Goal: Transaction & Acquisition: Purchase product/service

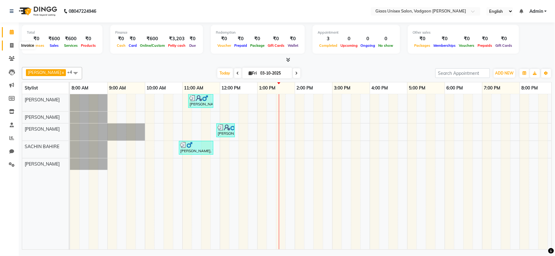
click at [12, 46] on icon at bounding box center [11, 45] width 3 height 5
select select "service"
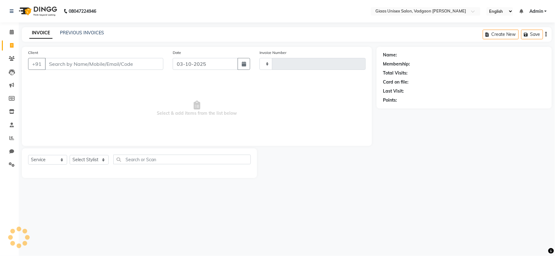
type input "2177"
select select "8007"
click at [91, 161] on select "Select Stylist [PERSON_NAME] [PERSON_NAME] [PERSON_NAME] [PERSON_NAME] [PERSON_…" at bounding box center [89, 160] width 39 height 10
select select "72894"
click at [70, 156] on select "Select Stylist [PERSON_NAME] [PERSON_NAME] [PERSON_NAME] [PERSON_NAME] [PERSON_…" at bounding box center [89, 160] width 39 height 10
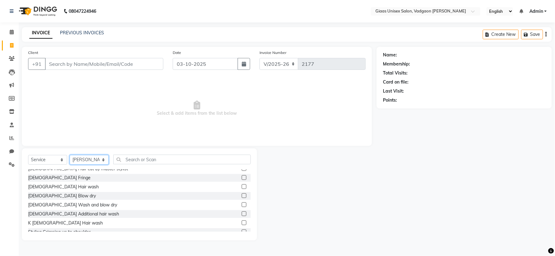
scroll to position [69, 0]
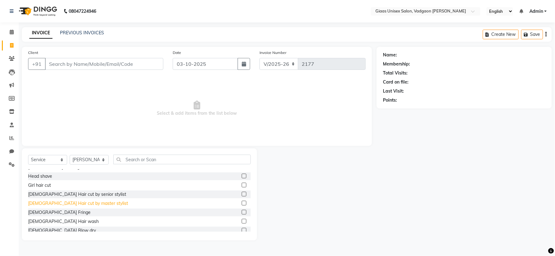
click at [72, 202] on div "[DEMOGRAPHIC_DATA] Hair cut by master stylist" at bounding box center [78, 203] width 100 height 7
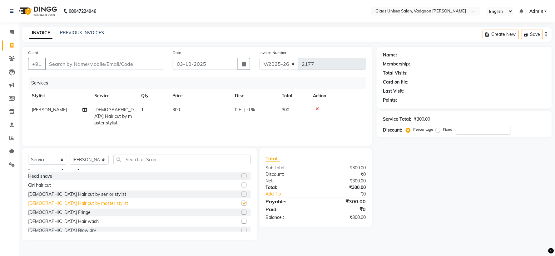
checkbox input "false"
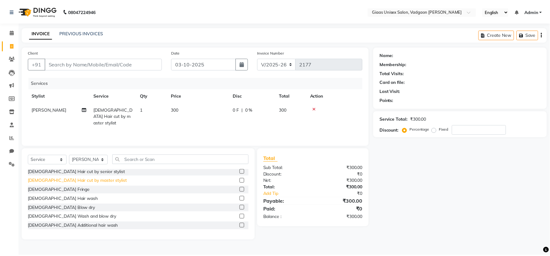
scroll to position [104, 0]
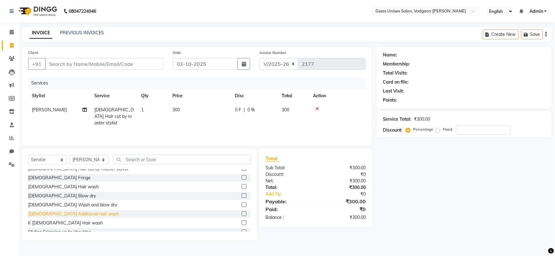
click at [66, 217] on div "[DEMOGRAPHIC_DATA] Additional hair wash" at bounding box center [73, 214] width 91 height 7
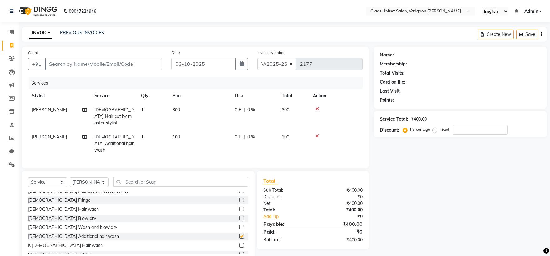
checkbox input "false"
click at [105, 63] on input "Client" at bounding box center [103, 64] width 117 height 12
type input "B"
type input "0"
type input "B"
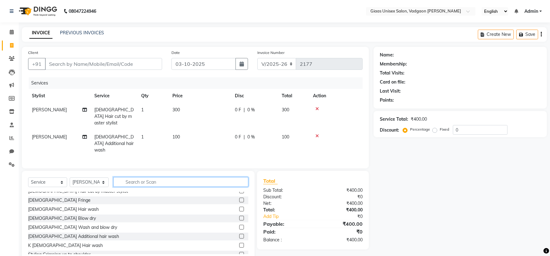
click at [141, 177] on input "text" at bounding box center [180, 182] width 135 height 10
type input "D"
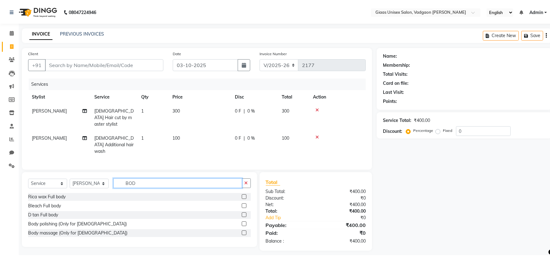
scroll to position [0, 0]
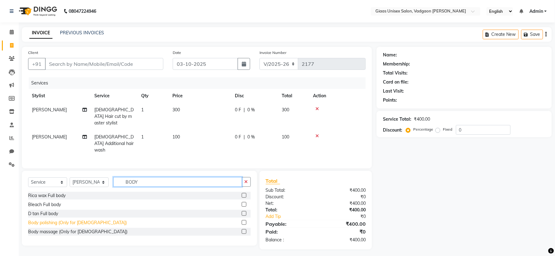
type input "BODY"
click at [67, 220] on div "Body polishing (Only for [DEMOGRAPHIC_DATA])" at bounding box center [77, 223] width 99 height 7
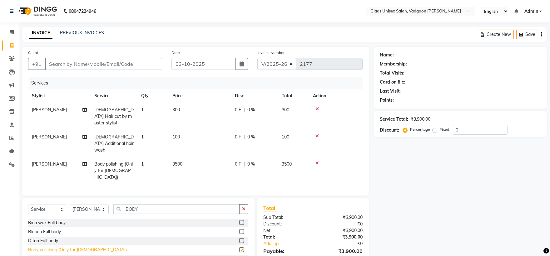
checkbox input "false"
click at [242, 207] on icon "button" at bounding box center [243, 209] width 3 height 4
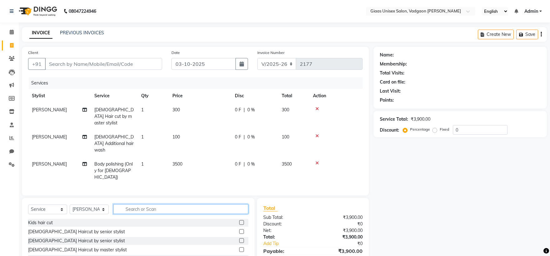
click at [188, 205] on input "text" at bounding box center [180, 210] width 135 height 10
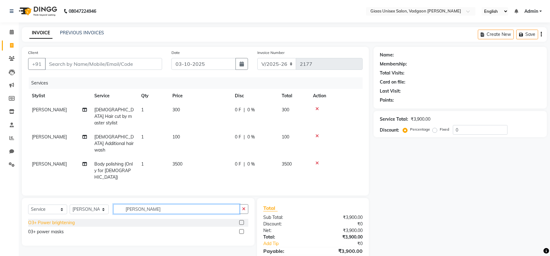
type input "[PERSON_NAME]"
click at [67, 220] on div "O3+ Power brightening" at bounding box center [51, 223] width 47 height 7
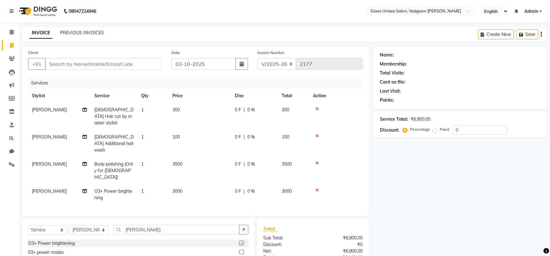
checkbox input "false"
click at [240, 225] on button "button" at bounding box center [243, 230] width 9 height 10
click at [107, 189] on span "O3+ Power brightening" at bounding box center [113, 195] width 38 height 12
select select "72894"
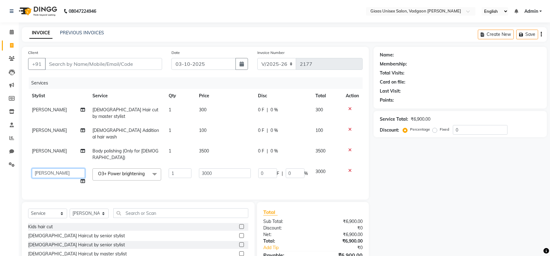
click at [67, 169] on select "[PERSON_NAME] [PERSON_NAME] [PERSON_NAME] [PERSON_NAME] [PERSON_NAME] [PERSON_N…" at bounding box center [58, 174] width 53 height 10
click at [224, 166] on td "3000" at bounding box center [224, 177] width 59 height 24
click at [425, 154] on div "Name: Membership: Total Visits: Card on file: Last Visit: Points: Service Total…" at bounding box center [462, 171] width 178 height 248
click at [414, 163] on div "Name: Membership: Total Visits: Card on file: Last Visit: Points: Service Total…" at bounding box center [462, 171] width 178 height 248
click at [272, 130] on td "0 F | 0 %" at bounding box center [283, 134] width 57 height 21
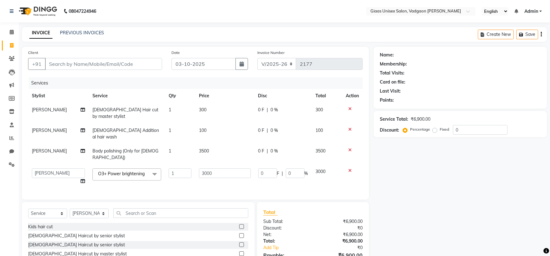
select select "72894"
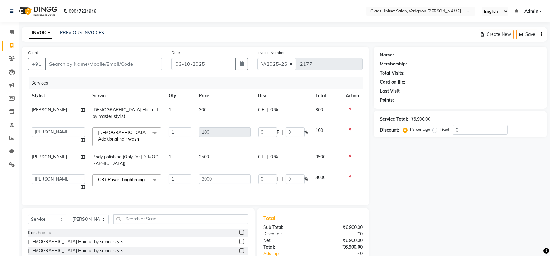
click at [298, 154] on div "0 F | 0 %" at bounding box center [283, 157] width 50 height 7
select select "72894"
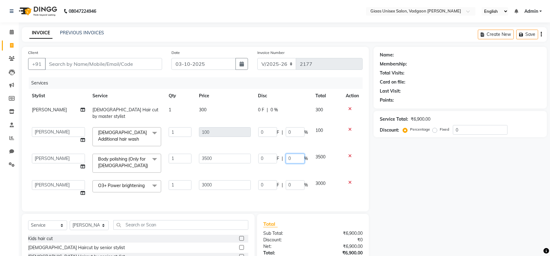
click at [298, 154] on input "0" at bounding box center [295, 159] width 19 height 10
type input "20"
click at [294, 185] on div "Services Stylist Service Qty Price Disc Total Action [PERSON_NAME] [DEMOGRAPHIC…" at bounding box center [195, 141] width 334 height 128
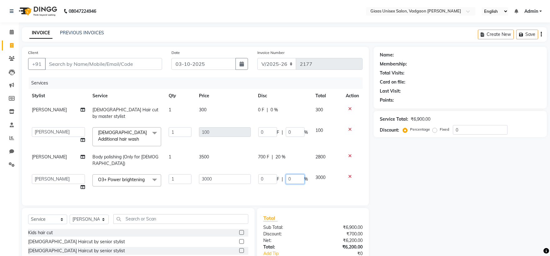
click at [294, 175] on input "0" at bounding box center [295, 180] width 19 height 10
type input "20"
click at [483, 190] on div "Name: Membership: Total Visits: Card on file: Last Visit: Points: Service Total…" at bounding box center [462, 174] width 178 height 254
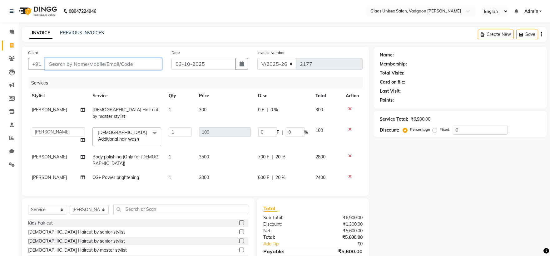
click at [94, 66] on input "Client" at bounding box center [103, 64] width 117 height 12
click at [41, 238] on div "[DEMOGRAPHIC_DATA] Haircut by senior stylist" at bounding box center [76, 241] width 97 height 7
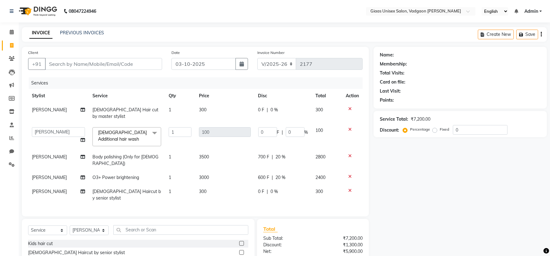
checkbox input "false"
click at [96, 67] on input "Client" at bounding box center [103, 64] width 117 height 12
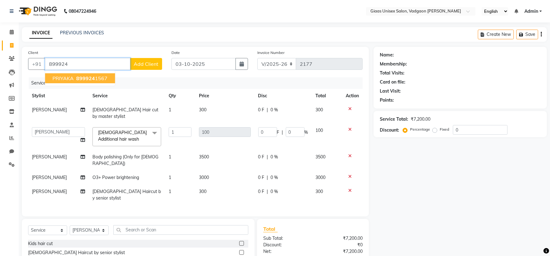
click at [96, 76] on ngb-highlight "899924 1567" at bounding box center [91, 78] width 32 height 6
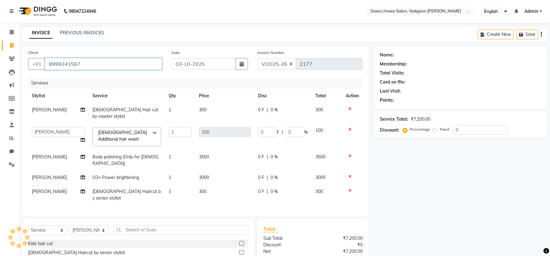
type input "8999241567"
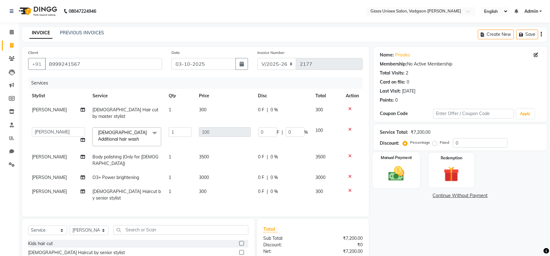
click at [398, 181] on img at bounding box center [396, 174] width 26 height 18
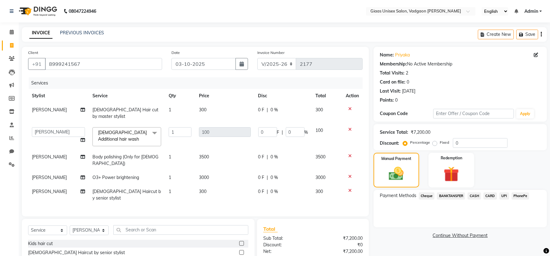
click at [287, 150] on td "0 F | 0 %" at bounding box center [283, 160] width 57 height 21
select select "72894"
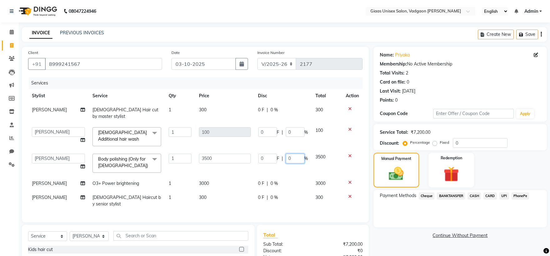
click at [298, 154] on input "0" at bounding box center [295, 159] width 19 height 10
type input "20"
click at [350, 189] on div "Services Stylist Service Qty Price Disc Total Action [PERSON_NAME] [DEMOGRAPHIC…" at bounding box center [195, 146] width 334 height 139
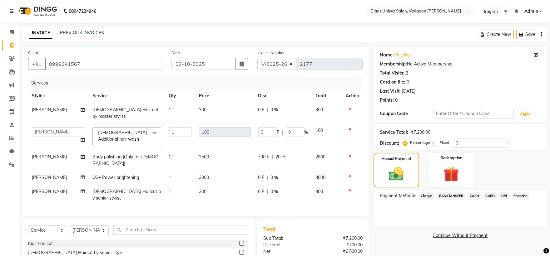
click at [276, 175] on span "0 %" at bounding box center [274, 178] width 7 height 7
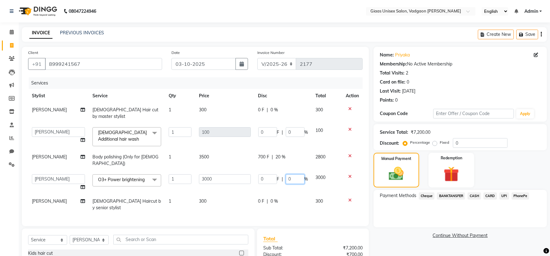
click at [298, 175] on input "0" at bounding box center [295, 180] width 19 height 10
type input "20"
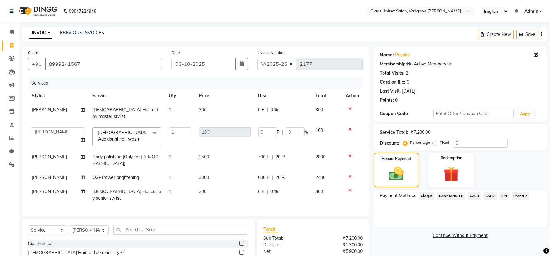
click at [349, 186] on div "Services Stylist Service Qty Price Disc Total Action [PERSON_NAME] [DEMOGRAPHIC…" at bounding box center [195, 143] width 334 height 133
click at [349, 189] on icon at bounding box center [349, 191] width 3 height 4
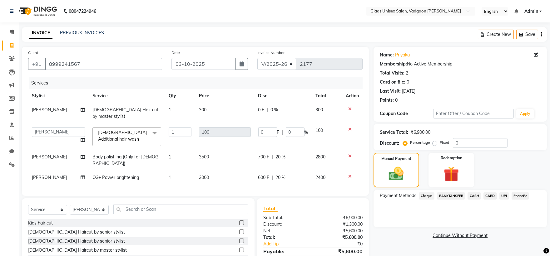
click at [517, 194] on span "PhonePe" at bounding box center [521, 196] width 18 height 7
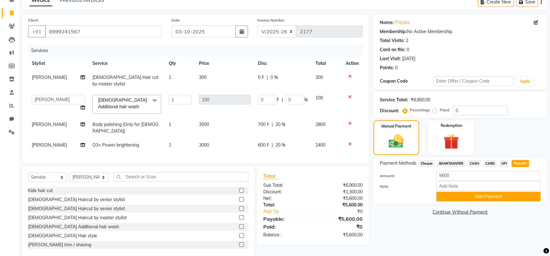
scroll to position [36, 0]
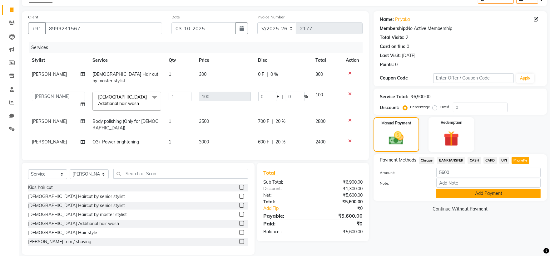
click at [492, 195] on button "Add Payment" at bounding box center [488, 194] width 104 height 10
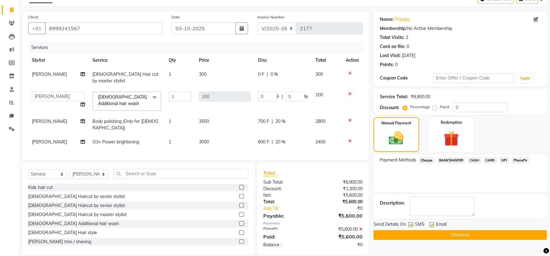
click at [451, 232] on button "Checkout" at bounding box center [459, 235] width 173 height 10
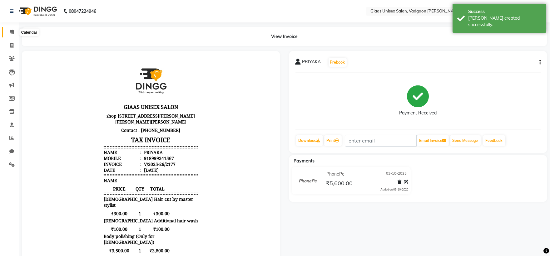
click at [7, 31] on span at bounding box center [11, 32] width 11 height 7
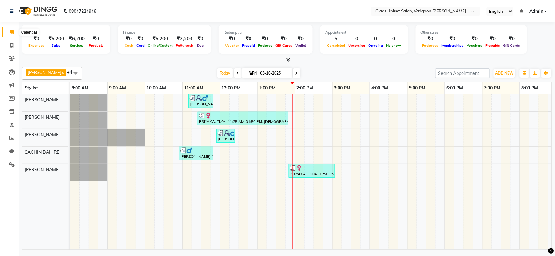
click at [10, 32] on icon at bounding box center [12, 32] width 4 height 5
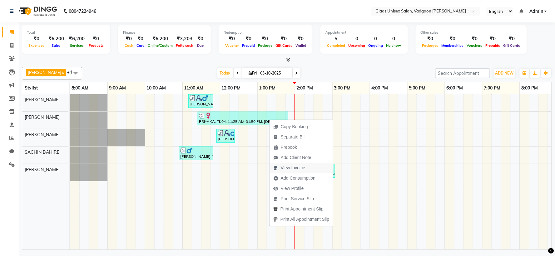
click at [304, 164] on span "View Invoice" at bounding box center [288, 168] width 39 height 10
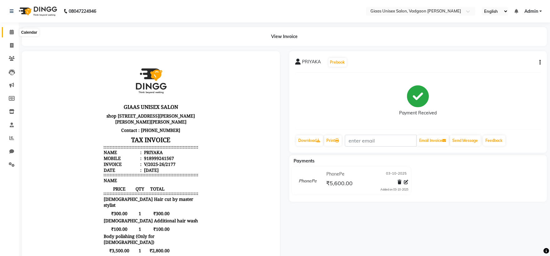
click at [11, 32] on icon at bounding box center [12, 32] width 4 height 5
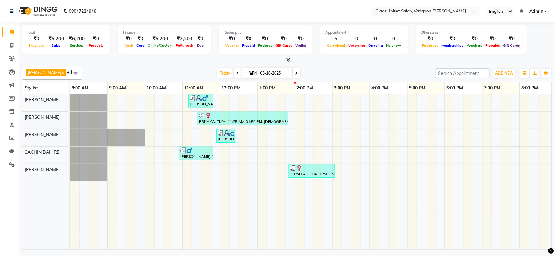
click at [286, 59] on icon at bounding box center [288, 59] width 4 height 5
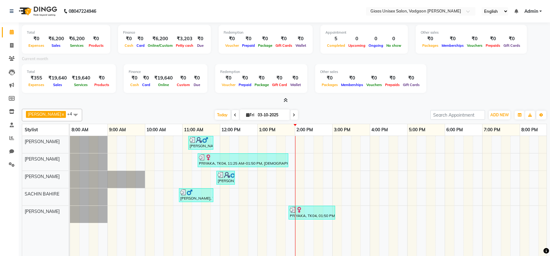
click at [286, 101] on icon at bounding box center [286, 100] width 4 height 5
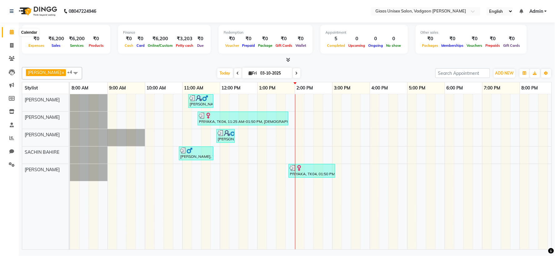
click at [12, 35] on span at bounding box center [11, 32] width 11 height 7
click at [9, 56] on span at bounding box center [11, 58] width 11 height 7
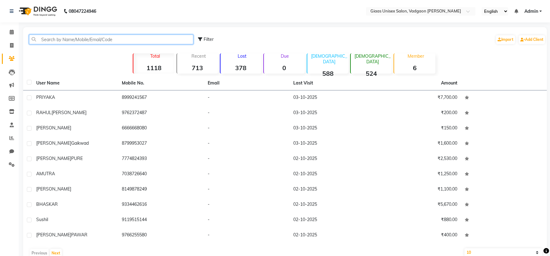
click at [57, 41] on input "text" at bounding box center [111, 40] width 164 height 10
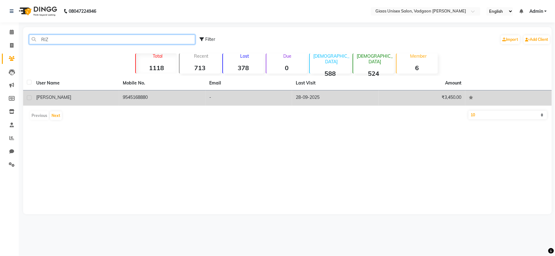
type input "RIZ"
click at [71, 99] on div "[PERSON_NAME]" at bounding box center [75, 97] width 79 height 7
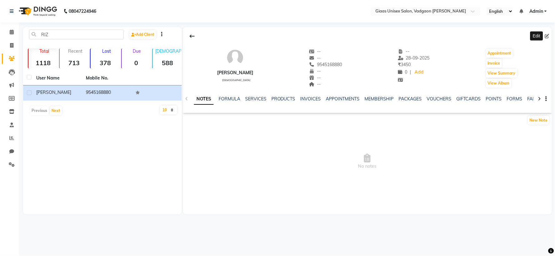
click at [551, 37] on span at bounding box center [548, 36] width 7 height 7
click at [548, 37] on icon at bounding box center [547, 36] width 4 height 4
select select "22"
select select "[DEMOGRAPHIC_DATA]"
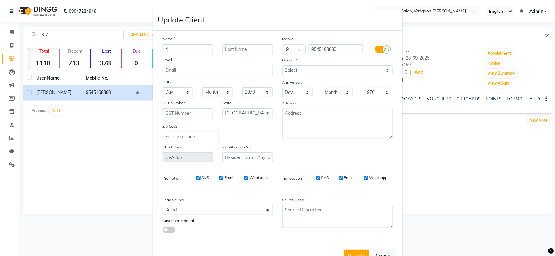
type input "r"
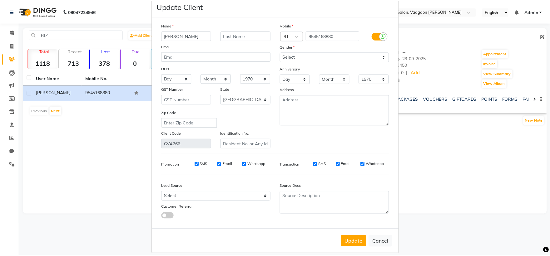
scroll to position [21, 0]
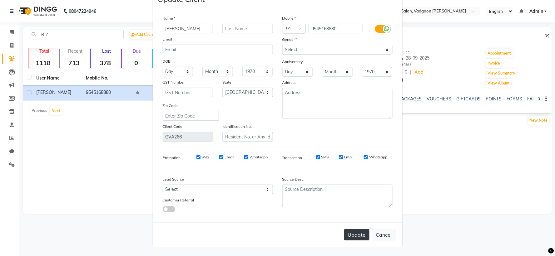
type input "[PERSON_NAME]"
click at [362, 236] on button "Update" at bounding box center [356, 235] width 25 height 11
select select
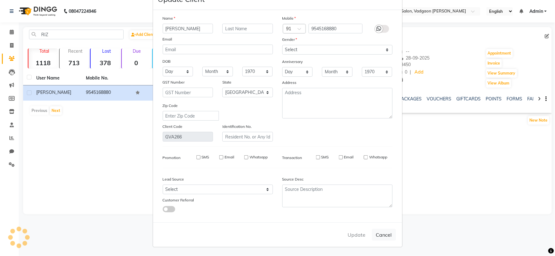
select select "null"
select select
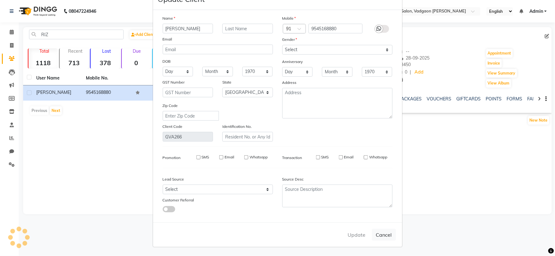
checkbox input "false"
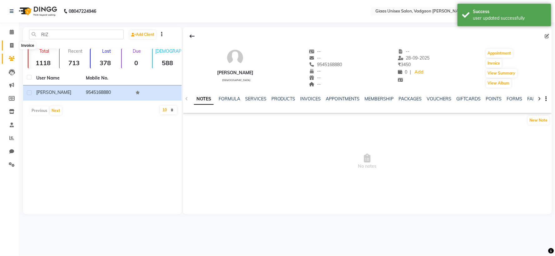
click at [11, 43] on icon at bounding box center [11, 45] width 3 height 5
select select "service"
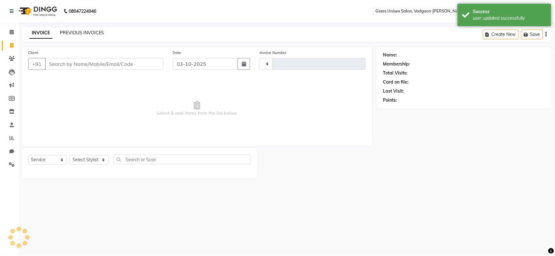
type input "2178"
select select "8007"
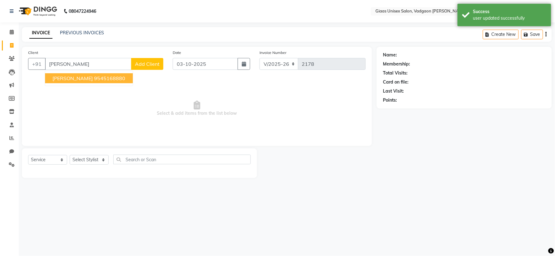
click at [94, 77] on ngb-highlight "9545168880" at bounding box center [109, 78] width 31 height 6
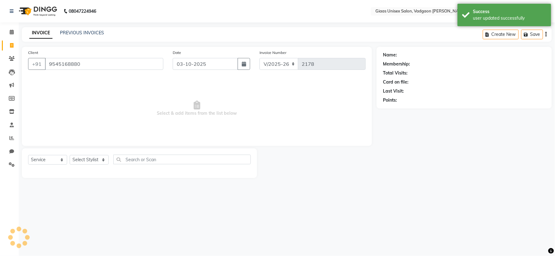
type input "9545168880"
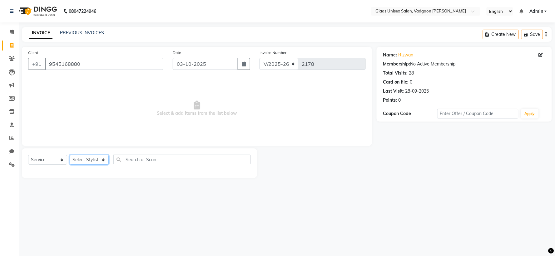
click at [93, 159] on select "Select Stylist [PERSON_NAME] [PERSON_NAME] [PERSON_NAME] [PERSON_NAME] [PERSON_…" at bounding box center [89, 160] width 39 height 10
select select "80867"
click at [70, 156] on select "Select Stylist [PERSON_NAME] [PERSON_NAME] [PERSON_NAME] [PERSON_NAME] [PERSON_…" at bounding box center [89, 160] width 39 height 10
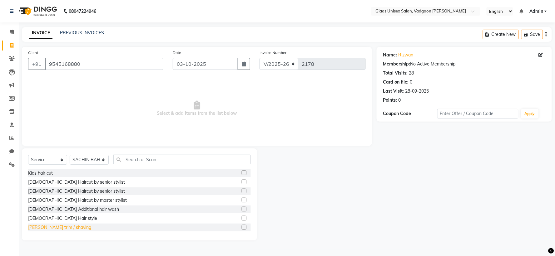
click at [61, 227] on div "[PERSON_NAME] trim / shaving" at bounding box center [59, 228] width 63 height 7
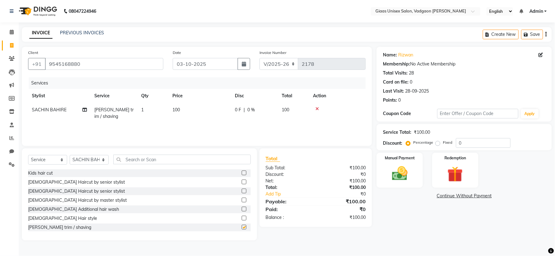
checkbox input "false"
click at [400, 175] on img at bounding box center [400, 174] width 26 height 19
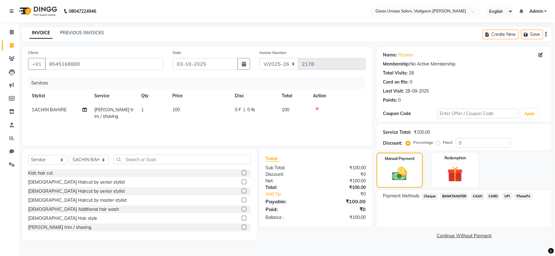
click at [521, 195] on span "PhonePe" at bounding box center [524, 196] width 18 height 7
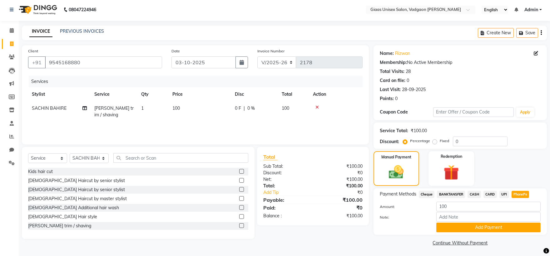
scroll to position [2, 0]
click at [457, 226] on button "Add Payment" at bounding box center [488, 227] width 104 height 10
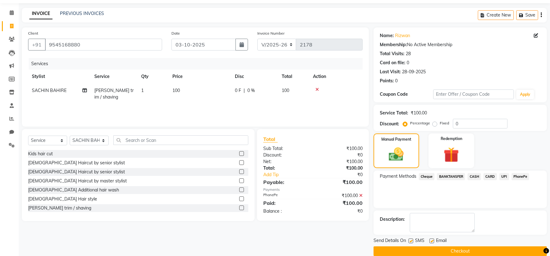
scroll to position [29, 0]
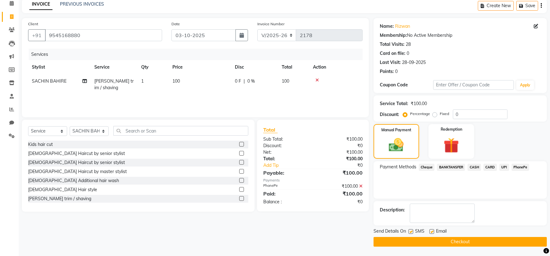
click at [411, 232] on label at bounding box center [410, 232] width 5 height 5
click at [411, 232] on input "checkbox" at bounding box center [410, 232] width 4 height 4
checkbox input "false"
click at [443, 245] on button "Checkout" at bounding box center [459, 242] width 173 height 10
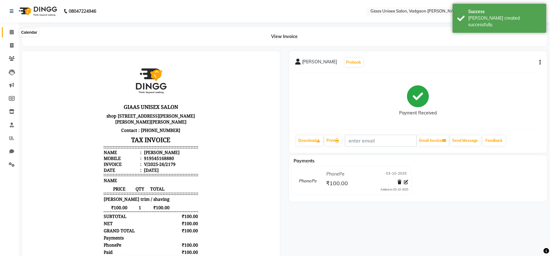
click at [12, 34] on icon at bounding box center [12, 32] width 4 height 5
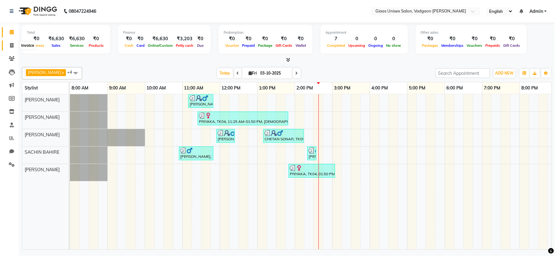
click at [10, 48] on icon at bounding box center [11, 45] width 3 height 5
select select "8007"
select select "service"
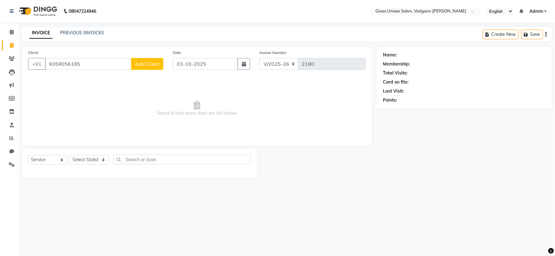
type input "9359056185"
click at [147, 66] on span "Add Client" at bounding box center [147, 64] width 25 height 6
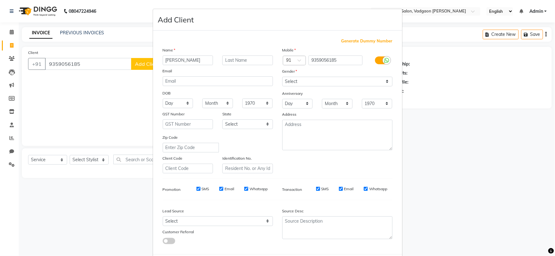
type input "[PERSON_NAME]"
click at [237, 61] on input "text" at bounding box center [247, 61] width 51 height 10
click at [304, 84] on select "Select [DEMOGRAPHIC_DATA] [DEMOGRAPHIC_DATA] Other Prefer Not To Say" at bounding box center [337, 82] width 110 height 10
select select "[DEMOGRAPHIC_DATA]"
click at [282, 77] on select "Select [DEMOGRAPHIC_DATA] [DEMOGRAPHIC_DATA] Other Prefer Not To Say" at bounding box center [337, 82] width 110 height 10
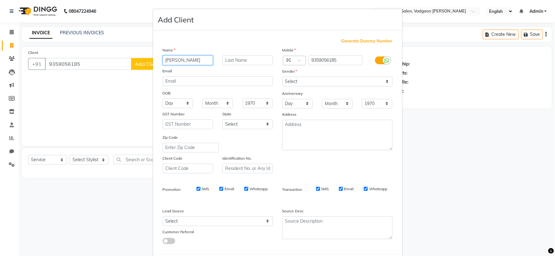
click at [172, 61] on input "[PERSON_NAME]" at bounding box center [188, 61] width 51 height 10
type input "[PERSON_NAME]"
click at [231, 60] on input "text" at bounding box center [247, 61] width 51 height 10
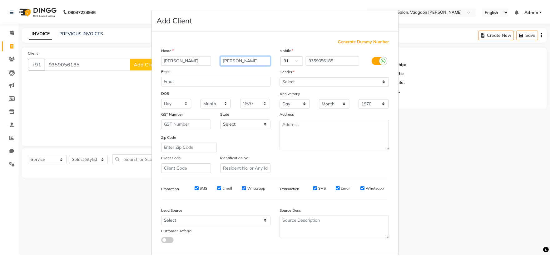
scroll to position [32, 0]
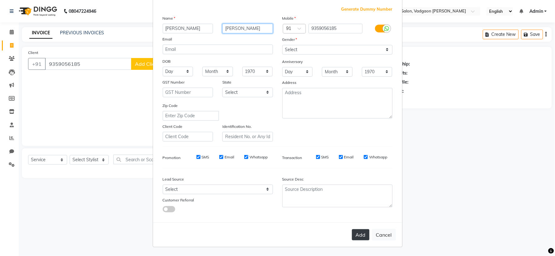
type input "[PERSON_NAME]"
click at [354, 230] on button "Add" at bounding box center [360, 235] width 17 height 11
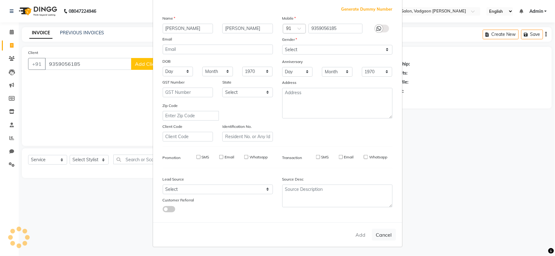
select select
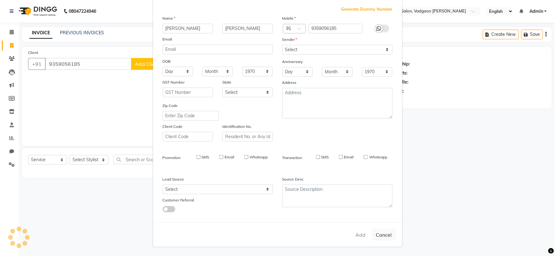
select select
checkbox input "false"
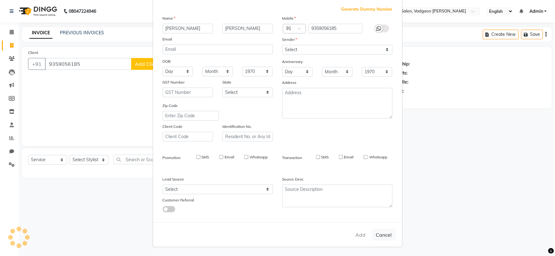
checkbox input "false"
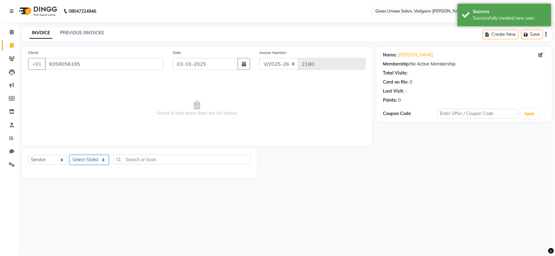
click at [100, 158] on select "Select Stylist [PERSON_NAME] [PERSON_NAME] [PERSON_NAME] [PERSON_NAME] [PERSON_…" at bounding box center [89, 160] width 39 height 10
select select "72895"
click at [70, 156] on select "Select Stylist [PERSON_NAME] [PERSON_NAME] [PERSON_NAME] [PERSON_NAME] [PERSON_…" at bounding box center [89, 160] width 39 height 10
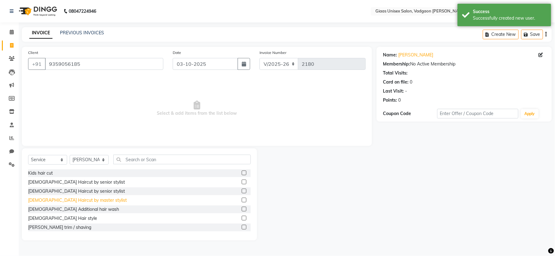
click at [74, 201] on div "[DEMOGRAPHIC_DATA] Haircut by master stylist" at bounding box center [77, 200] width 99 height 7
checkbox input "false"
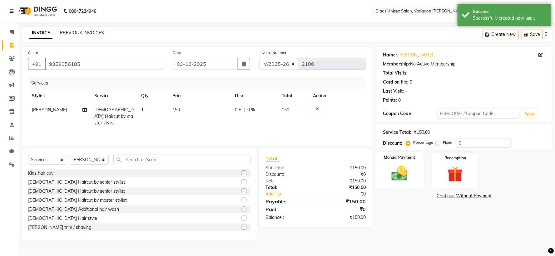
click at [398, 180] on img at bounding box center [400, 174] width 26 height 19
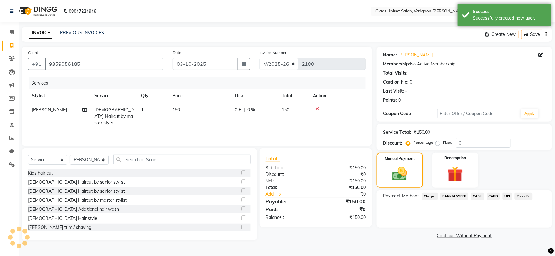
click at [528, 196] on span "PhonePe" at bounding box center [524, 196] width 18 height 7
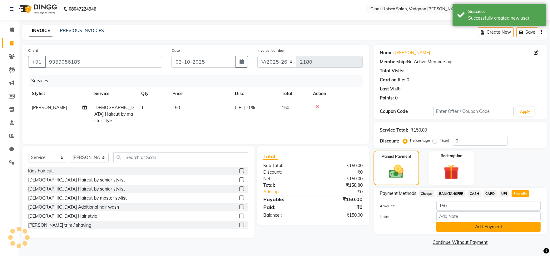
click at [486, 225] on button "Add Payment" at bounding box center [488, 227] width 104 height 10
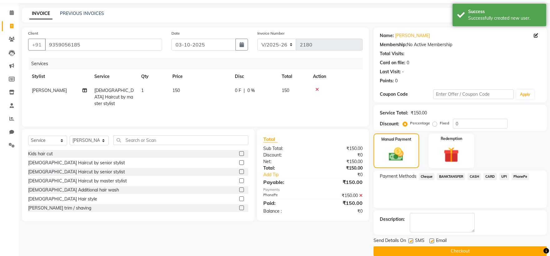
scroll to position [29, 0]
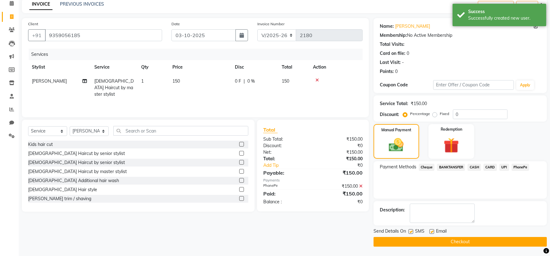
click at [418, 241] on button "Checkout" at bounding box center [459, 242] width 173 height 10
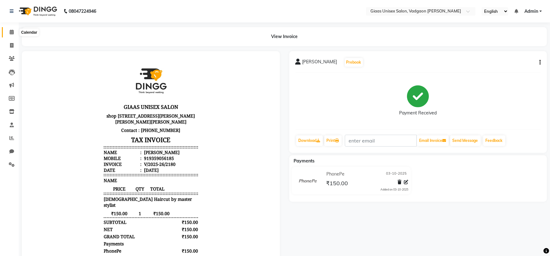
click at [10, 31] on icon at bounding box center [12, 32] width 4 height 5
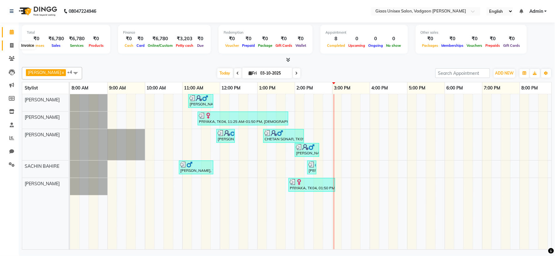
click at [12, 46] on icon at bounding box center [11, 45] width 3 height 5
select select "service"
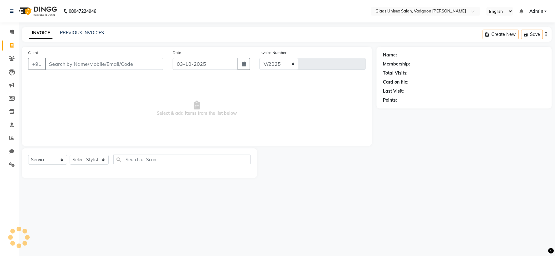
select select "8007"
type input "2181"
drag, startPoint x: 98, startPoint y: 158, endPoint x: 98, endPoint y: 163, distance: 4.7
click at [98, 158] on select "Select Stylist [PERSON_NAME] [PERSON_NAME] [PERSON_NAME] [PERSON_NAME] [PERSON_…" at bounding box center [89, 160] width 39 height 10
select select "72895"
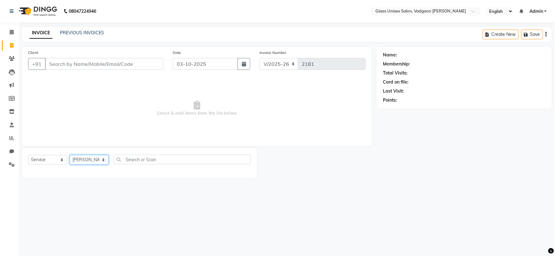
click at [70, 156] on select "Select Stylist [PERSON_NAME] [PERSON_NAME] [PERSON_NAME] [PERSON_NAME] [PERSON_…" at bounding box center [89, 160] width 39 height 10
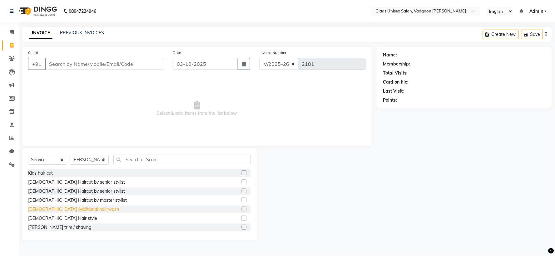
click at [72, 211] on div "[DEMOGRAPHIC_DATA] Additional hair wash" at bounding box center [73, 209] width 91 height 7
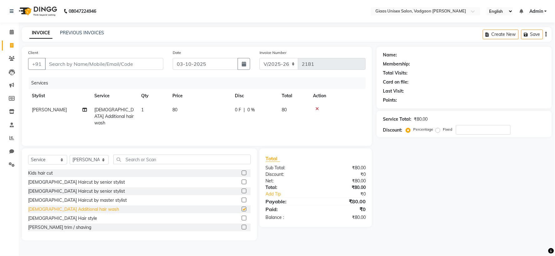
checkbox input "false"
click at [108, 66] on input "Client" at bounding box center [104, 64] width 118 height 12
click at [98, 59] on input "Client" at bounding box center [104, 64] width 118 height 12
type input "S"
type input "0"
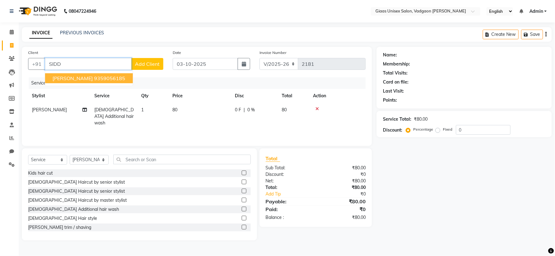
click at [83, 79] on span "[PERSON_NAME]" at bounding box center [72, 78] width 40 height 6
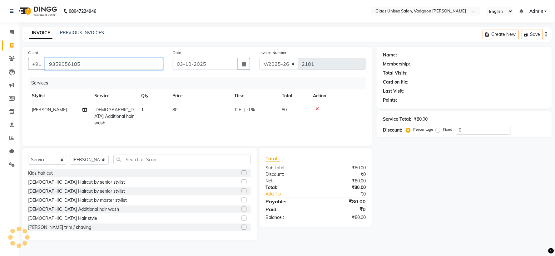
type input "9359056185"
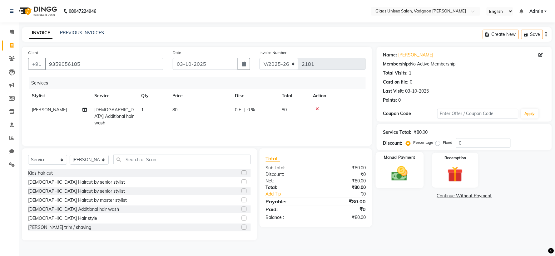
click at [398, 180] on img at bounding box center [400, 174] width 26 height 19
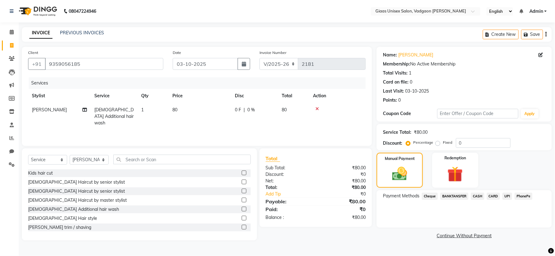
click at [521, 197] on span "PhonePe" at bounding box center [524, 196] width 18 height 7
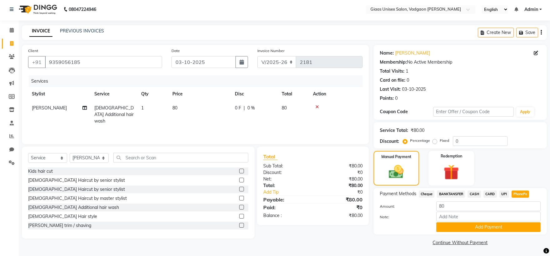
scroll to position [2, 0]
click at [467, 227] on button "Add Payment" at bounding box center [488, 227] width 104 height 10
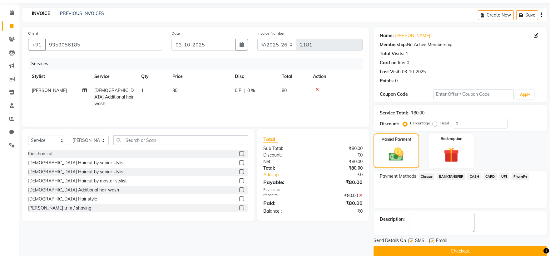
scroll to position [29, 0]
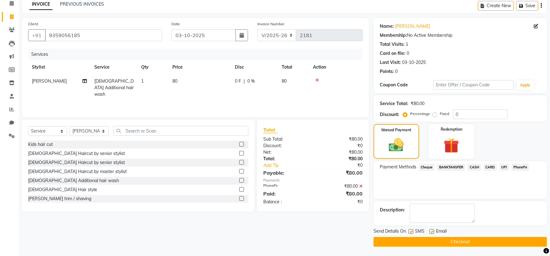
click at [411, 233] on label at bounding box center [410, 232] width 5 height 5
click at [411, 233] on input "checkbox" at bounding box center [410, 232] width 4 height 4
checkbox input "false"
click at [412, 242] on button "Checkout" at bounding box center [459, 242] width 173 height 10
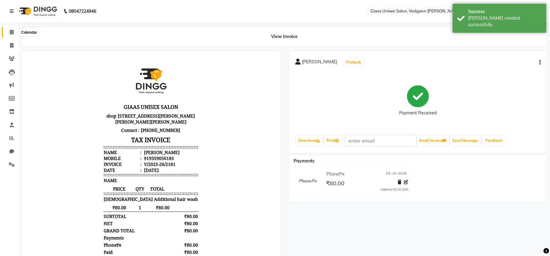
click at [11, 35] on span at bounding box center [11, 32] width 11 height 7
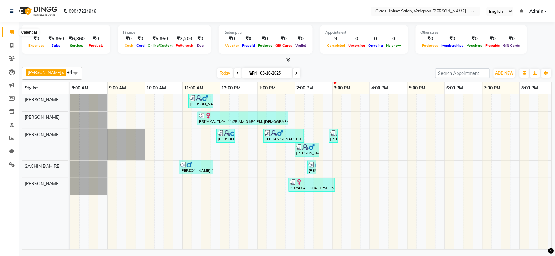
click at [14, 35] on span at bounding box center [11, 32] width 11 height 7
click at [365, 25] on div "Appointment 9 Completed 0 Upcoming 0 Ongoing 0 No show" at bounding box center [363, 39] width 87 height 29
click at [338, 14] on nav "08047224946 Select Location × [GEOGRAPHIC_DATA] Salon, Vadgaon [PERSON_NAME] En…" at bounding box center [277, 11] width 555 height 22
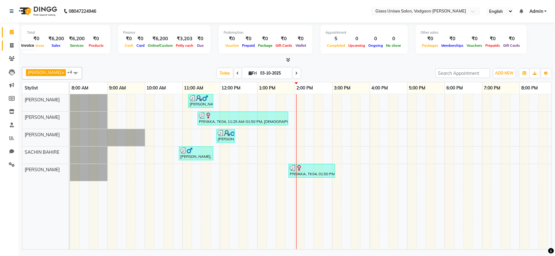
click at [13, 44] on icon at bounding box center [11, 45] width 3 height 5
select select "service"
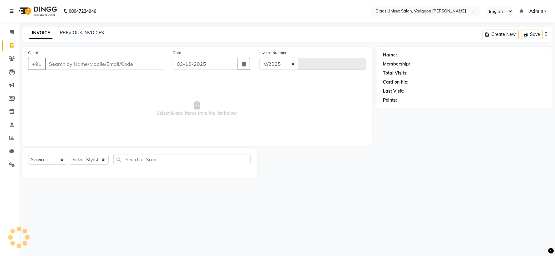
select select "8007"
type input "2178"
click at [82, 161] on select "Select Stylist" at bounding box center [89, 160] width 39 height 10
select select "72895"
click at [70, 156] on select "Select Stylist [PERSON_NAME] [PERSON_NAME] [PERSON_NAME] [PERSON_NAME] [PERSON_…" at bounding box center [89, 160] width 39 height 10
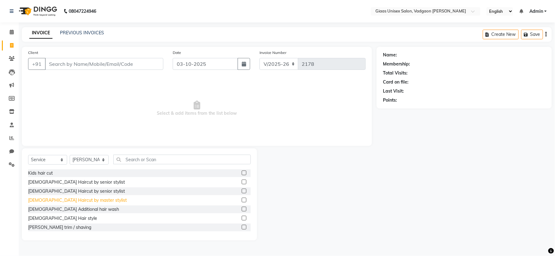
click at [71, 201] on div "[DEMOGRAPHIC_DATA] Haircut by master stylist" at bounding box center [77, 200] width 99 height 7
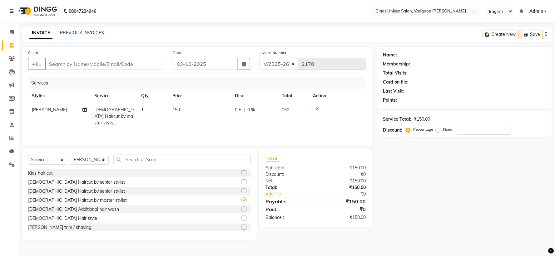
checkbox input "false"
click at [56, 229] on div "[PERSON_NAME] trim / shaving" at bounding box center [59, 228] width 63 height 7
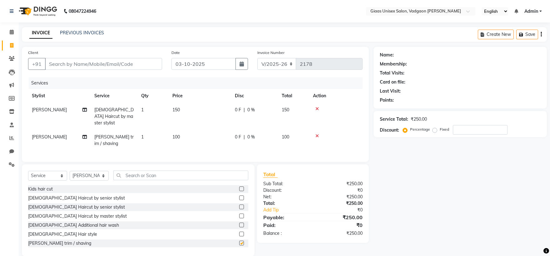
checkbox input "false"
click at [85, 61] on input "Client" at bounding box center [103, 64] width 117 height 12
click at [73, 224] on div "[DEMOGRAPHIC_DATA] Additional hair wash" at bounding box center [73, 225] width 91 height 7
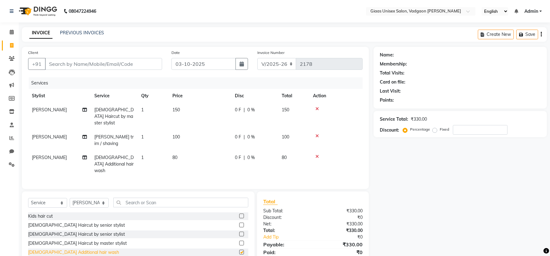
checkbox input "false"
click at [161, 33] on div "INVOICE PREVIOUS INVOICES Create New Save" at bounding box center [284, 34] width 525 height 15
click at [107, 65] on input "Client" at bounding box center [103, 64] width 117 height 12
type input "9"
type input "0"
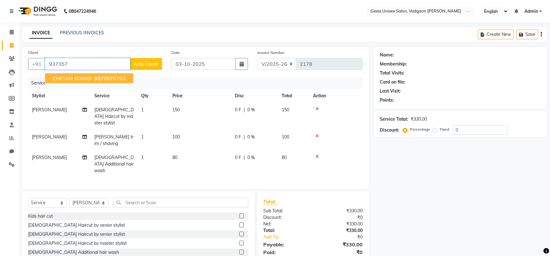
click at [102, 75] on span "937357" at bounding box center [103, 78] width 19 height 6
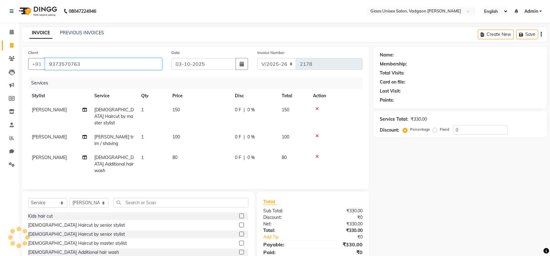
type input "9373570763"
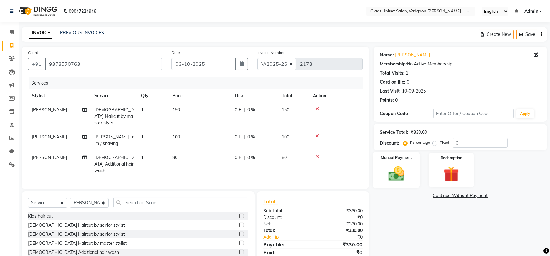
click at [397, 178] on img at bounding box center [396, 174] width 26 height 18
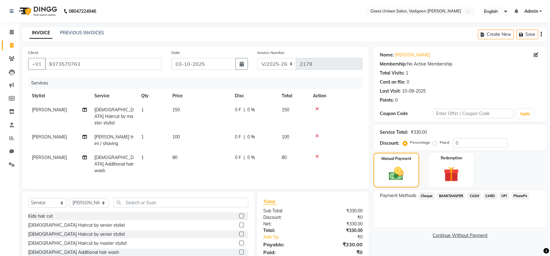
click at [523, 197] on span "PhonePe" at bounding box center [521, 196] width 18 height 7
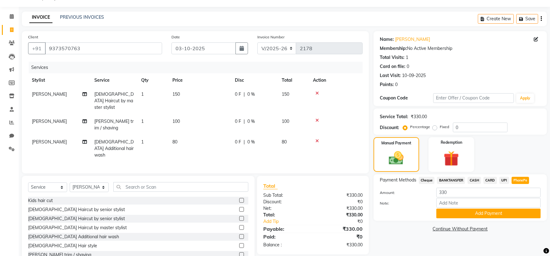
scroll to position [29, 0]
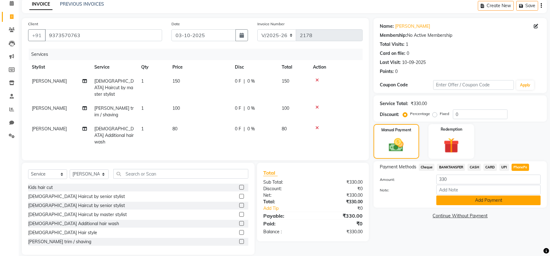
click at [476, 202] on button "Add Payment" at bounding box center [488, 201] width 104 height 10
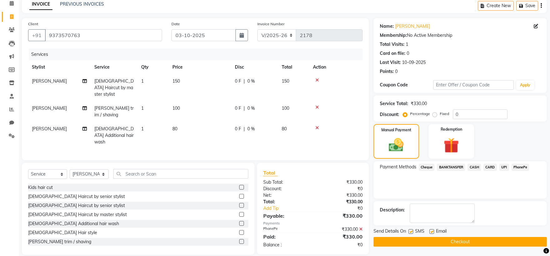
click at [413, 240] on button "Checkout" at bounding box center [459, 242] width 173 height 10
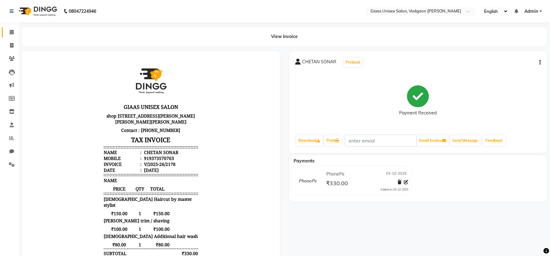
click at [13, 36] on link "Calendar" at bounding box center [9, 32] width 15 height 10
